Goal: Check status: Check status

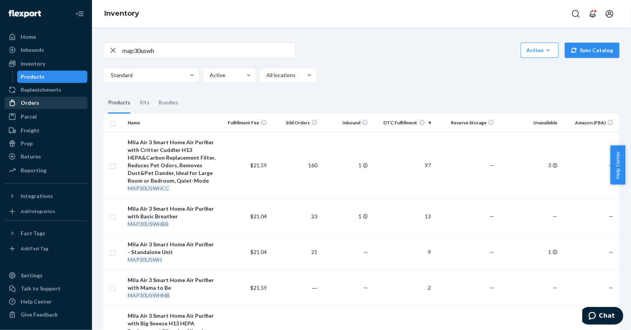
drag, startPoint x: 48, startPoint y: 102, endPoint x: 58, endPoint y: 100, distance: 10.2
click at [48, 102] on div "Orders" at bounding box center [45, 102] width 81 height 11
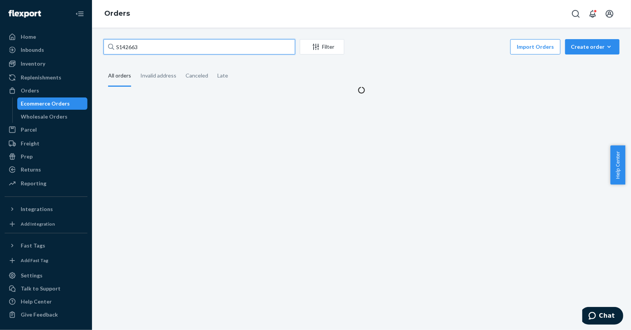
click at [205, 48] on input "S142663" at bounding box center [200, 46] width 192 height 15
paste input "063"
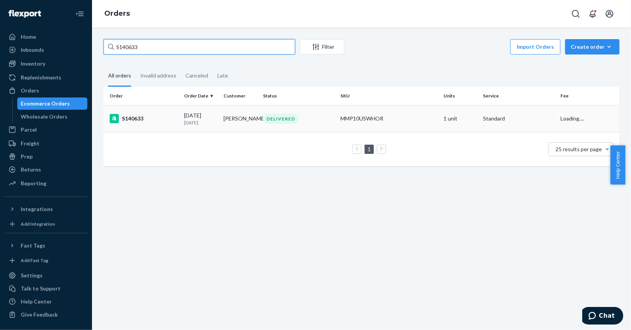
type input "S140633"
click at [174, 120] on div "S140633" at bounding box center [144, 118] width 68 height 9
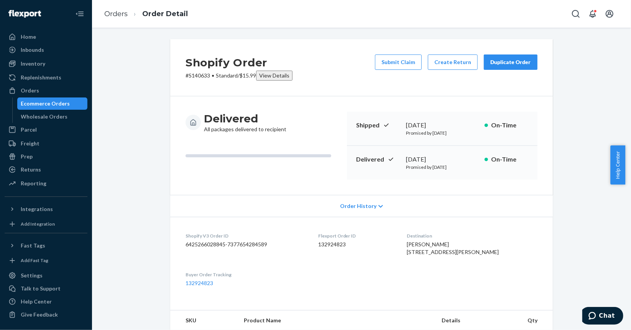
click at [59, 98] on div "Ecommerce Orders" at bounding box center [52, 103] width 69 height 11
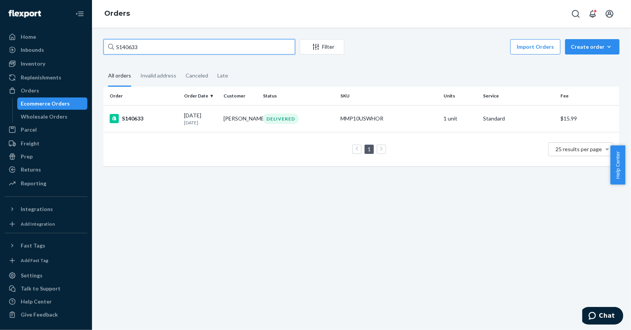
click at [222, 50] on input "S140633" at bounding box center [200, 46] width 192 height 15
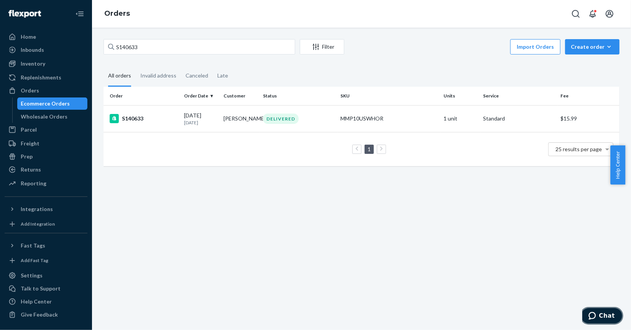
click at [603, 317] on span "Chat" at bounding box center [607, 315] width 16 height 7
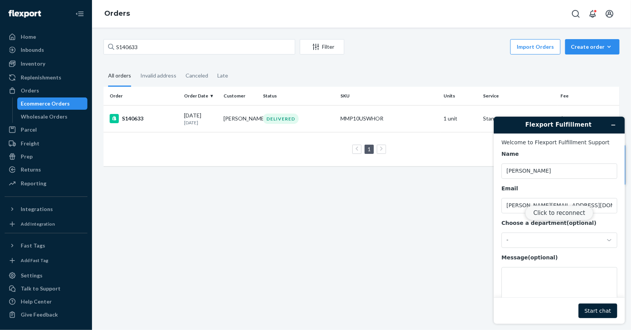
click at [566, 214] on button "Click to reconnect" at bounding box center [559, 212] width 68 height 15
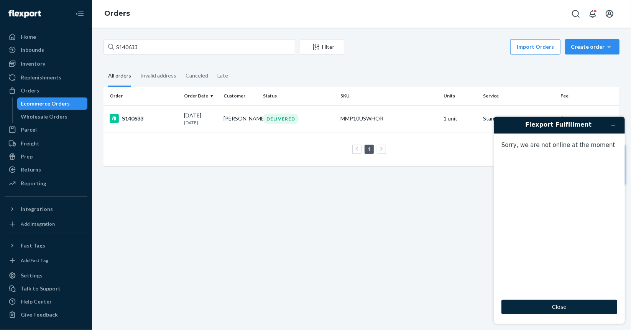
click at [556, 303] on button "Close" at bounding box center [559, 306] width 116 height 15
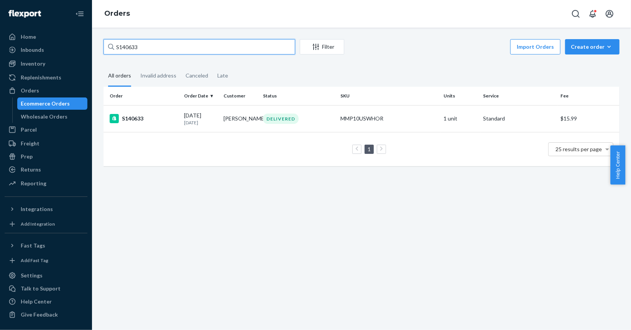
click at [173, 45] on input "S140633" at bounding box center [200, 46] width 192 height 15
paste input "2670"
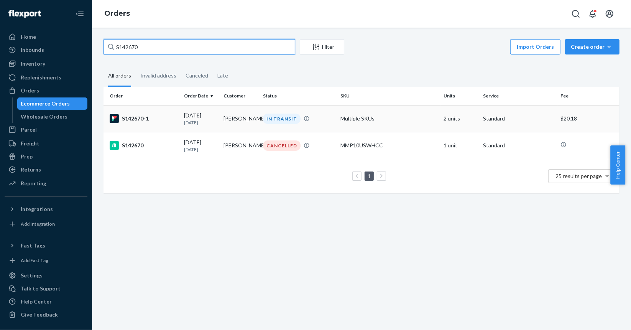
type input "S142670"
click at [160, 121] on div "S142670-1" at bounding box center [144, 118] width 68 height 9
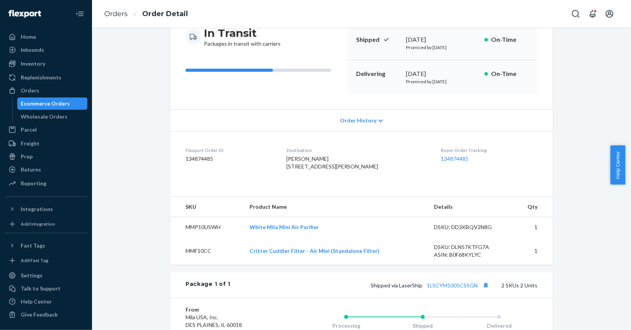
scroll to position [153, 0]
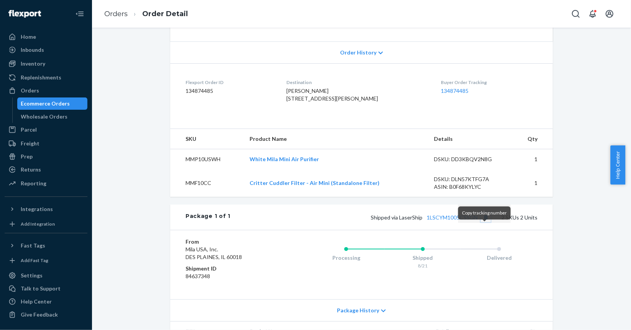
click at [487, 222] on button "Copy tracking number" at bounding box center [486, 217] width 10 height 10
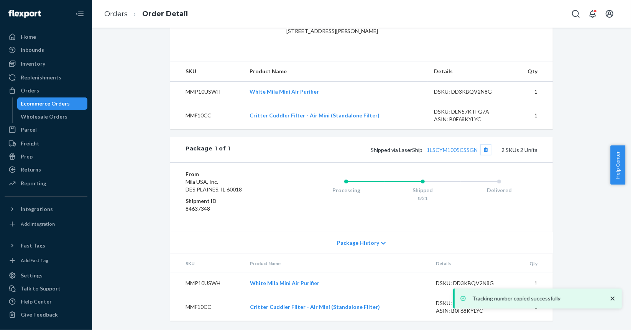
scroll to position [232, 0]
click at [449, 151] on link "1LSCYM1005CSSGN" at bounding box center [452, 149] width 51 height 7
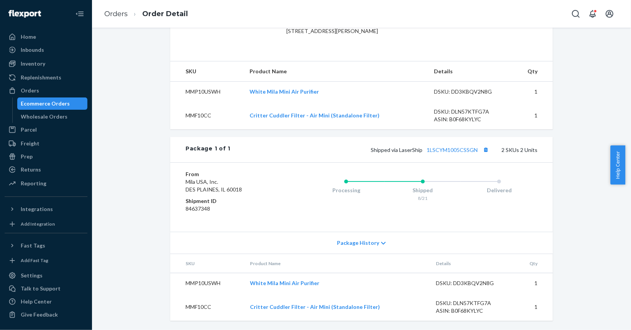
click at [51, 102] on div "Ecommerce Orders" at bounding box center [45, 104] width 49 height 8
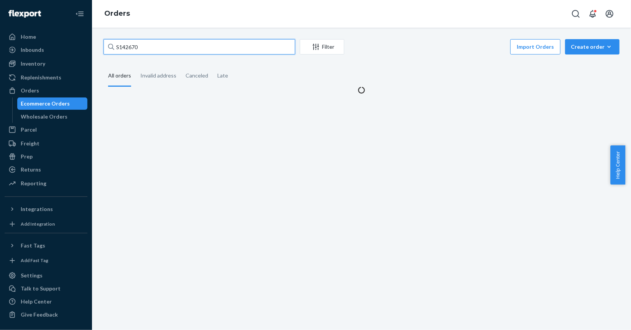
click at [230, 50] on input "S142670" at bounding box center [200, 46] width 192 height 15
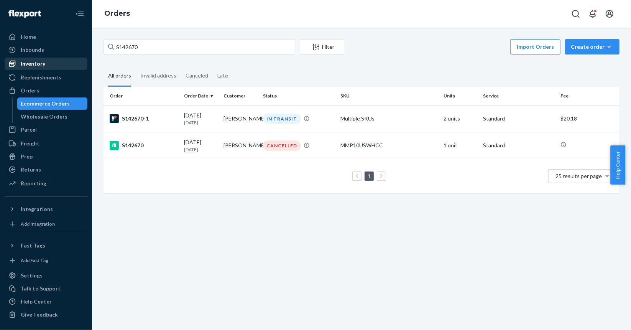
click at [51, 60] on div "Inventory" at bounding box center [45, 63] width 81 height 11
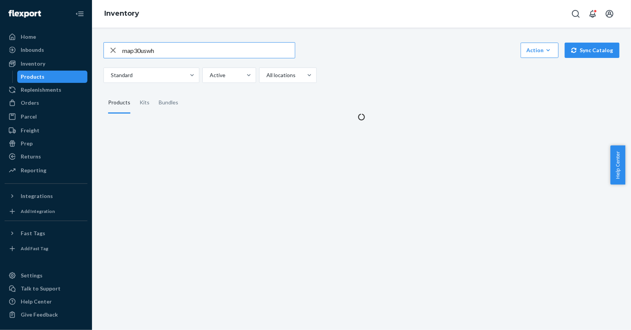
click at [168, 50] on input "map30uswh" at bounding box center [208, 50] width 173 height 15
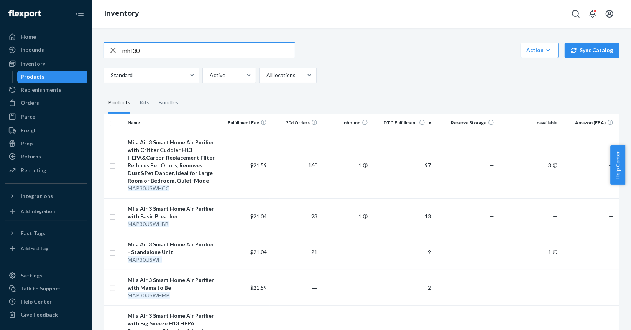
type input "mhf30"
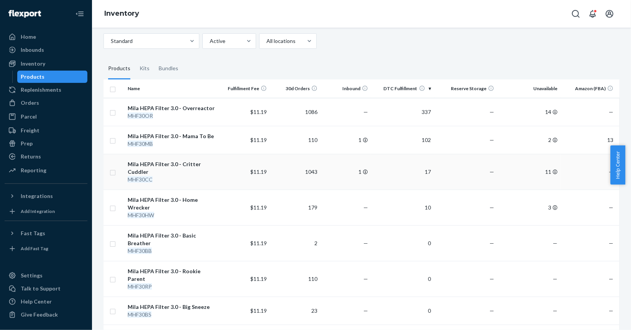
scroll to position [77, 0]
